Goal: Task Accomplishment & Management: Use online tool/utility

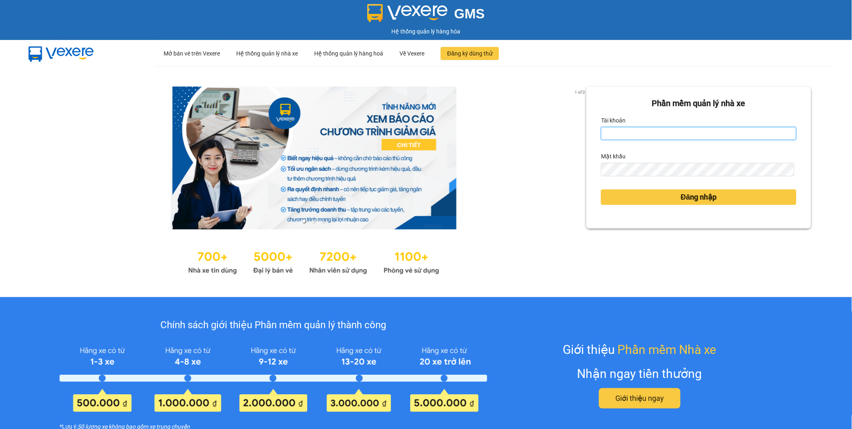
type input "maisuong.apq"
click at [654, 133] on input "maisuong.apq" at bounding box center [699, 133] width 196 height 13
click at [752, 143] on form "Phần mềm quản lý nhà xe Tài khoản maisuong.apq Mật khẩu Đăng nhập" at bounding box center [699, 157] width 196 height 121
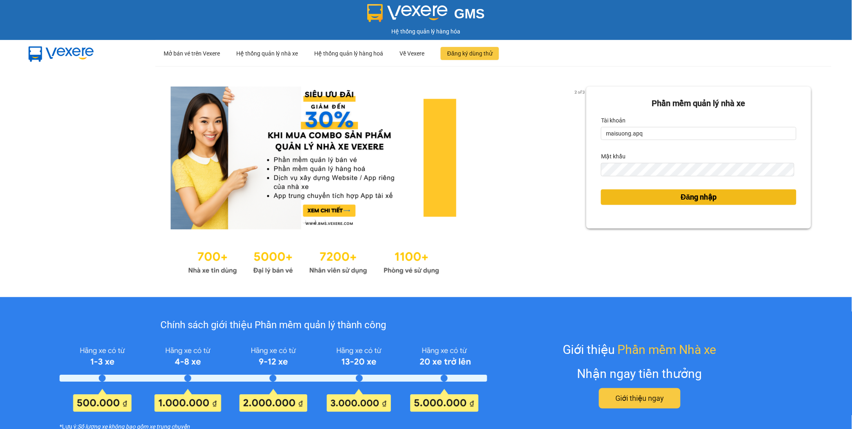
click at [712, 200] on span "Đăng nhập" at bounding box center [699, 196] width 36 height 11
click at [682, 195] on span "Đăng nhập" at bounding box center [699, 196] width 36 height 11
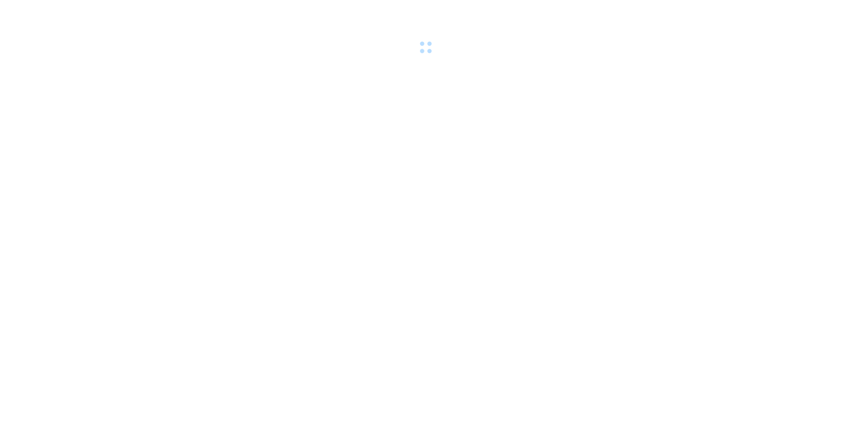
click at [682, 195] on body at bounding box center [426, 214] width 852 height 429
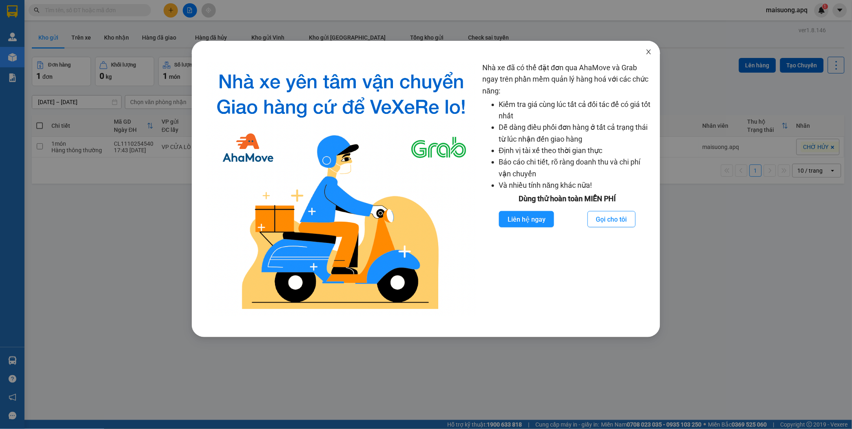
click at [649, 49] on icon "close" at bounding box center [649, 52] width 7 height 7
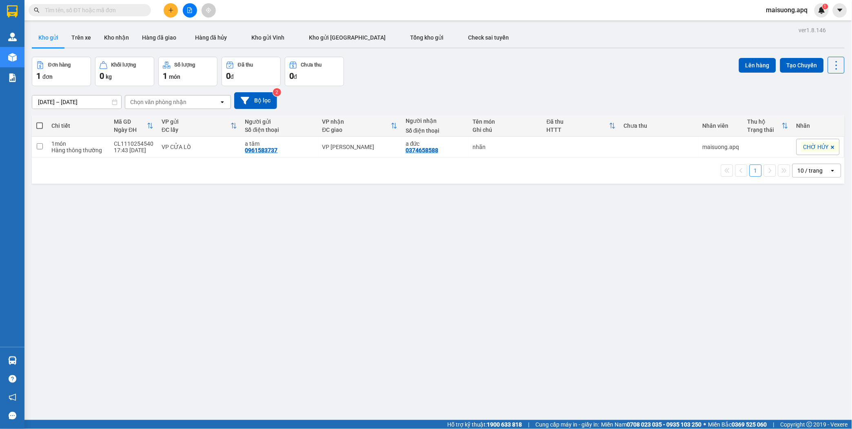
click at [131, 7] on input "text" at bounding box center [93, 10] width 96 height 9
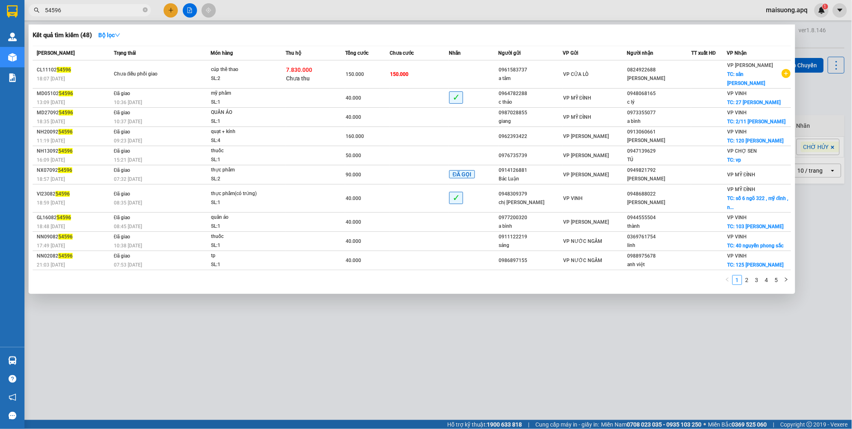
type input "54596"
click at [629, 329] on div at bounding box center [426, 214] width 852 height 429
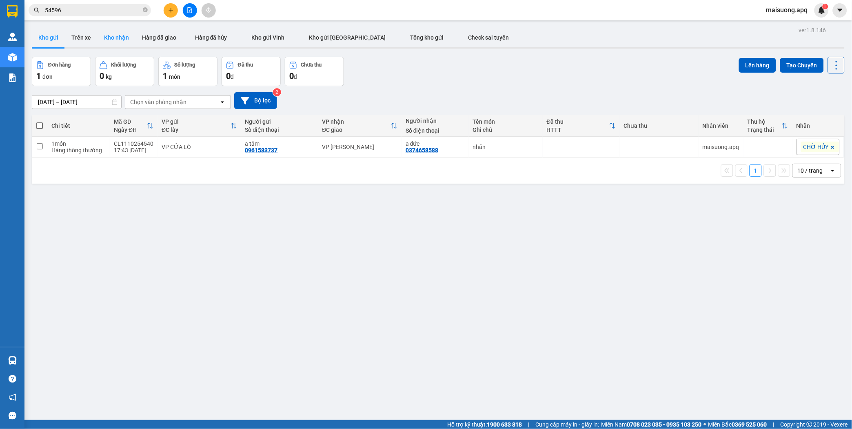
click at [112, 37] on button "Kho nhận" at bounding box center [117, 38] width 38 height 20
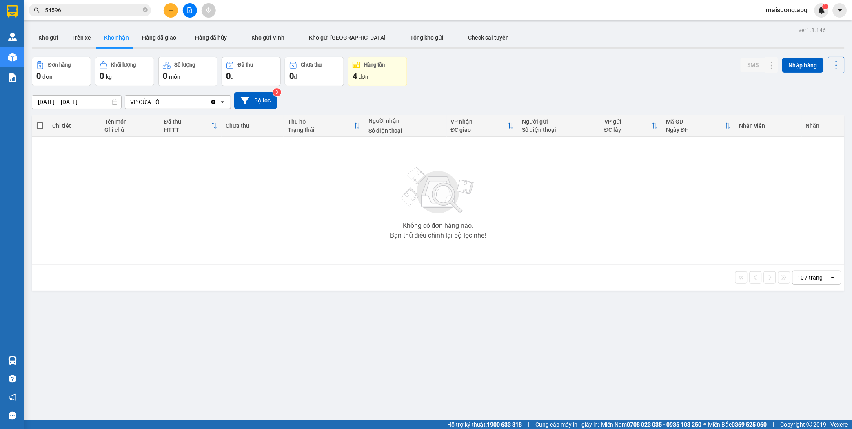
click at [376, 68] on div "Hàng tồn" at bounding box center [374, 65] width 21 height 6
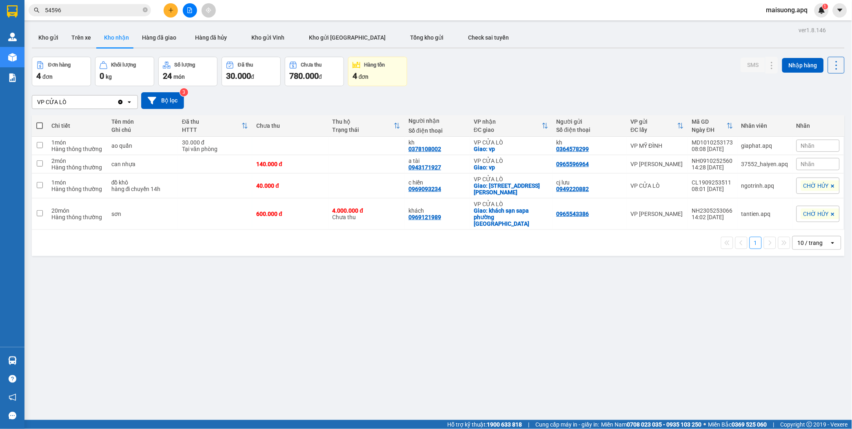
click at [367, 76] on span "đơn" at bounding box center [364, 76] width 10 height 7
